Goal: Complete application form

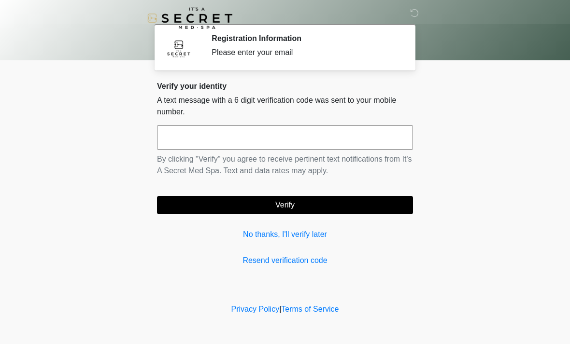
click at [332, 146] on input "text" at bounding box center [285, 138] width 256 height 24
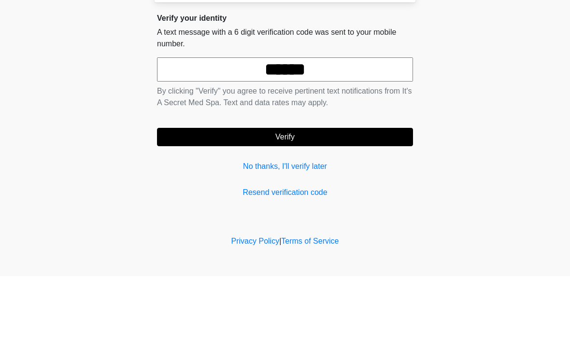
type input "******"
click at [510, 106] on body "‎ ‎ Registration Information Please enter your email Please connect to Wi-Fi no…" at bounding box center [285, 172] width 570 height 344
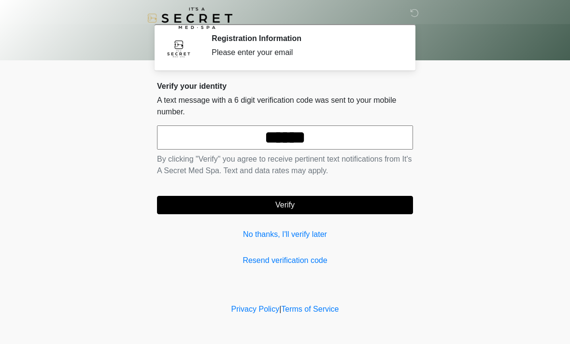
click at [331, 197] on button "Verify" at bounding box center [285, 205] width 256 height 18
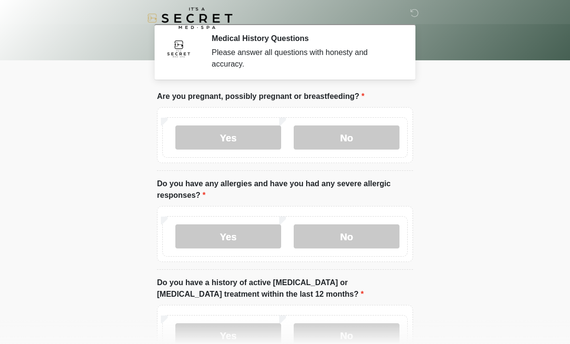
click at [351, 144] on label "No" at bounding box center [347, 138] width 106 height 24
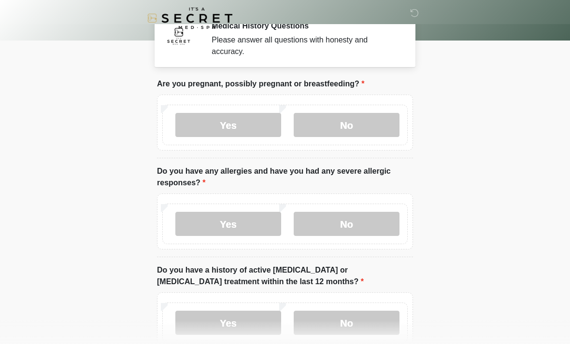
scroll to position [20, 0]
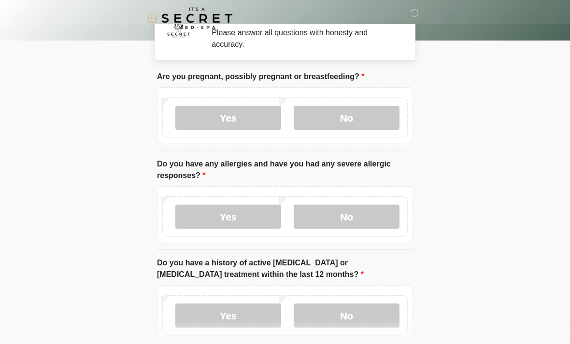
click at [372, 219] on label "No" at bounding box center [347, 217] width 106 height 24
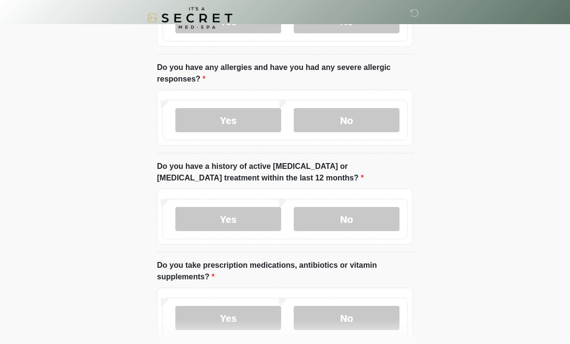
scroll to position [124, 0]
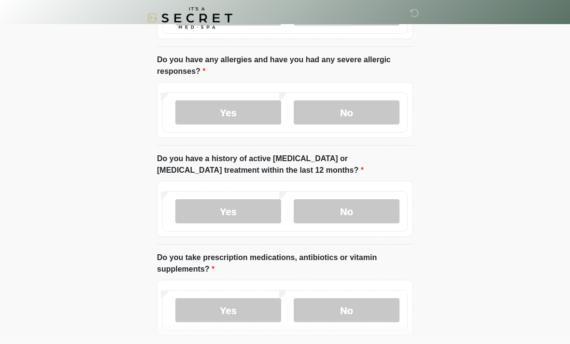
click at [370, 210] on label "No" at bounding box center [347, 212] width 106 height 24
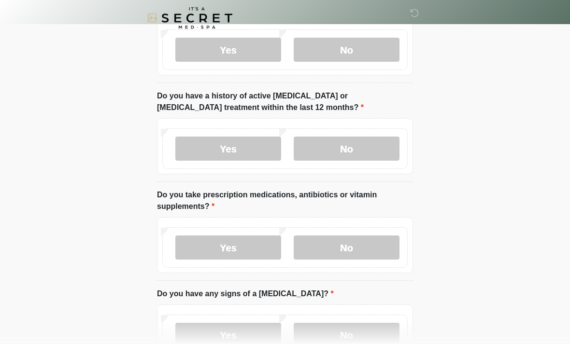
scroll to position [209, 0]
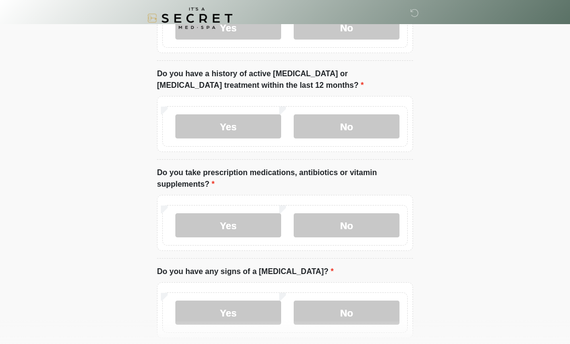
click at [380, 227] on label "No" at bounding box center [347, 225] width 106 height 24
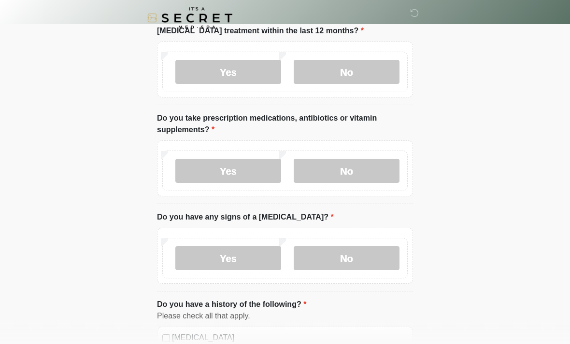
scroll to position [280, 0]
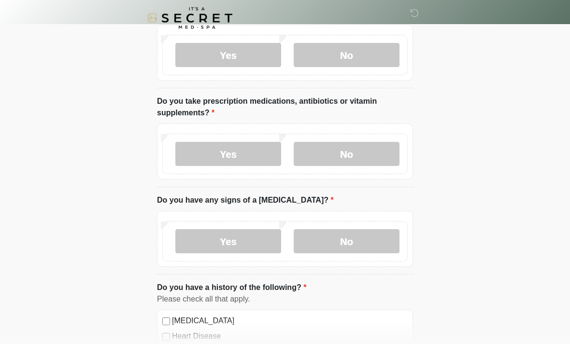
click at [373, 236] on label "No" at bounding box center [347, 242] width 106 height 24
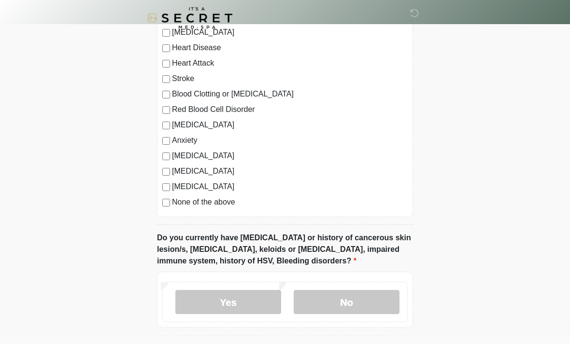
scroll to position [569, 0]
click at [377, 312] on label "No" at bounding box center [347, 302] width 106 height 24
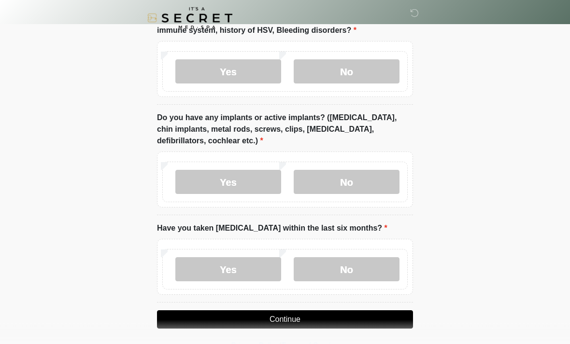
scroll to position [800, 0]
click at [370, 180] on label "No" at bounding box center [347, 182] width 106 height 24
click at [369, 266] on label "No" at bounding box center [347, 269] width 106 height 24
click at [315, 325] on button "Continue" at bounding box center [285, 319] width 256 height 18
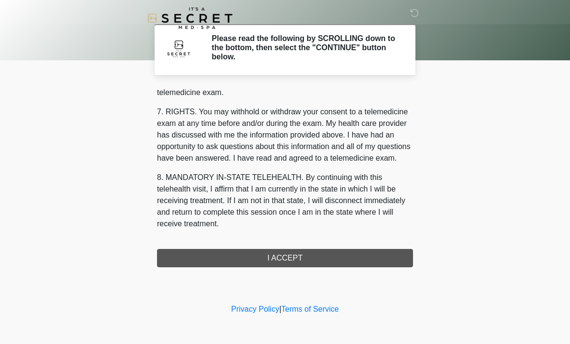
scroll to position [409, 0]
click at [351, 262] on button "I ACCEPT" at bounding box center [285, 258] width 256 height 18
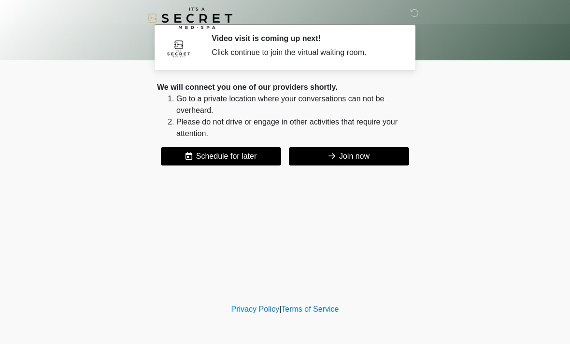
click at [380, 154] on button "Join now" at bounding box center [349, 156] width 120 height 18
